Goal: Check status: Check status

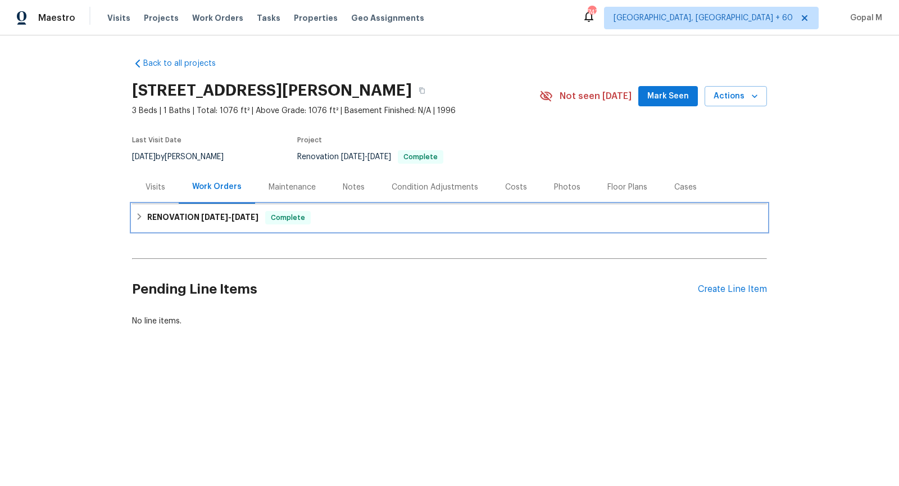
click at [219, 215] on span "[DATE]" at bounding box center [214, 217] width 27 height 8
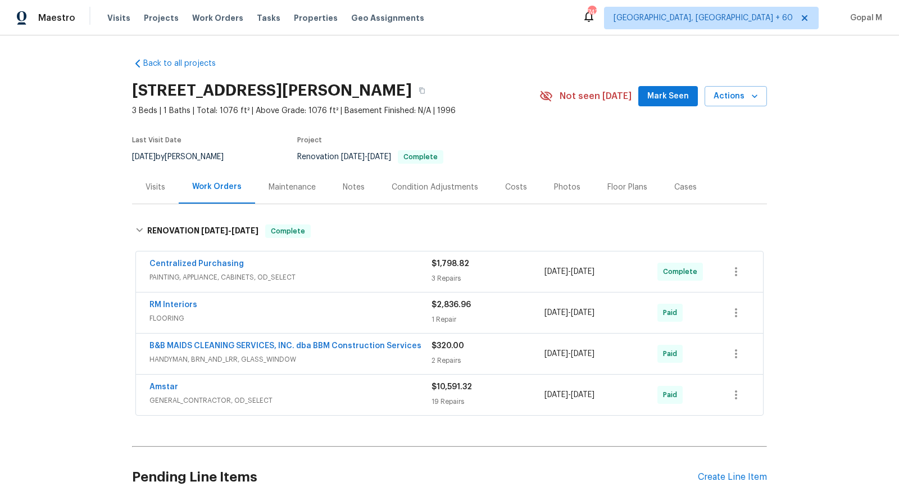
click at [161, 182] on div "Visits" at bounding box center [156, 187] width 20 height 11
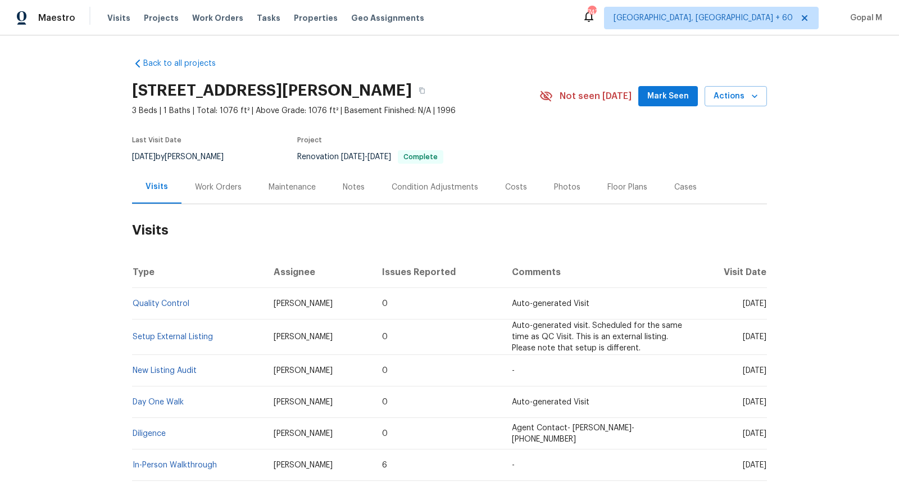
click at [221, 185] on div "Work Orders" at bounding box center [218, 187] width 47 height 11
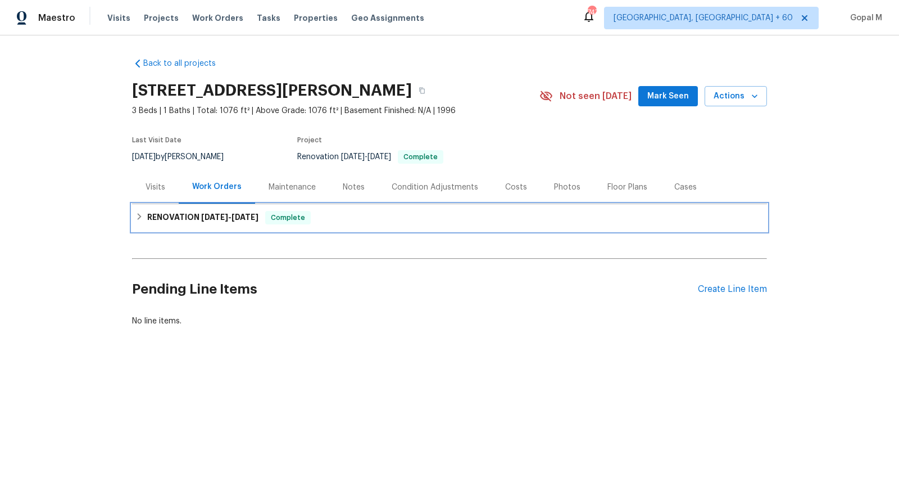
click at [318, 220] on div "RENOVATION [DATE] - [DATE] Complete" at bounding box center [449, 217] width 628 height 13
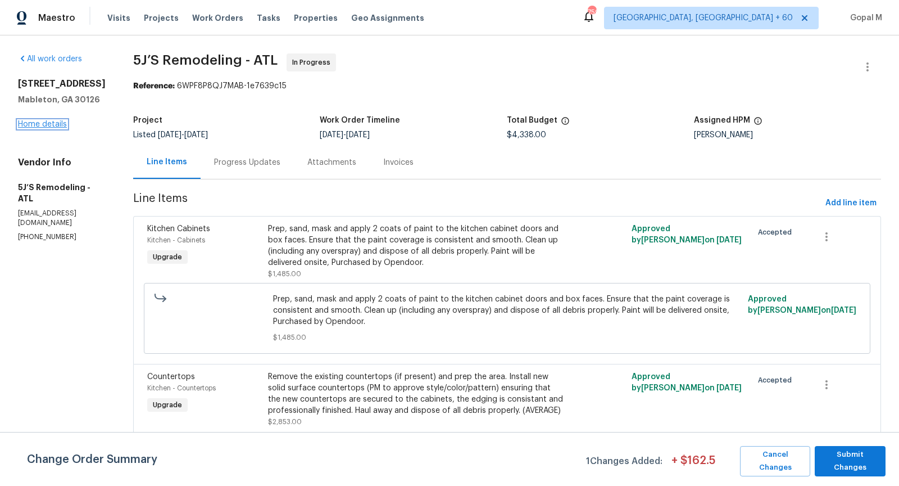
click at [51, 128] on link "Home details" at bounding box center [42, 124] width 49 height 8
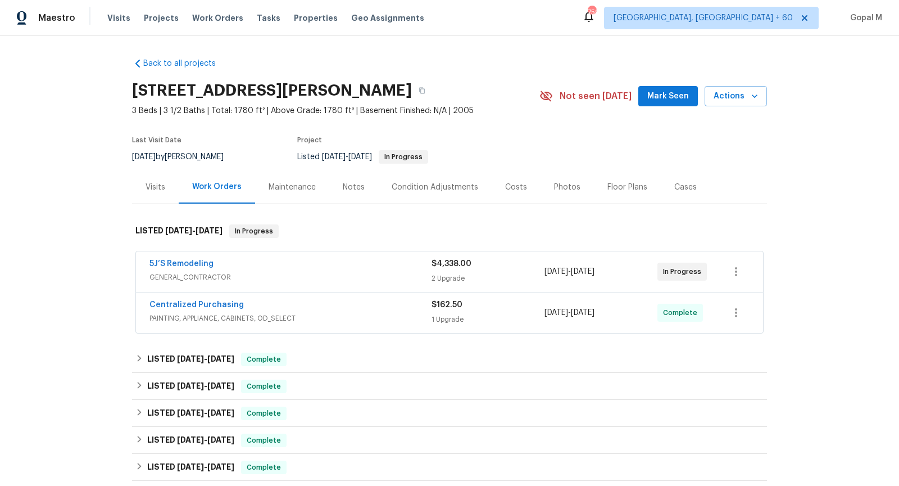
click at [340, 268] on div "5J’S Remodeling" at bounding box center [290, 264] width 282 height 13
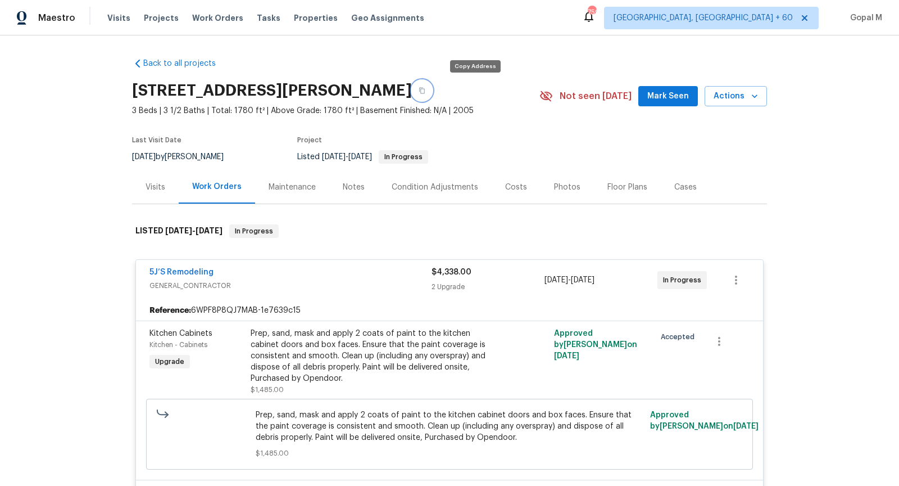
click at [432, 93] on button "button" at bounding box center [422, 90] width 20 height 20
